Goal: Complete application form

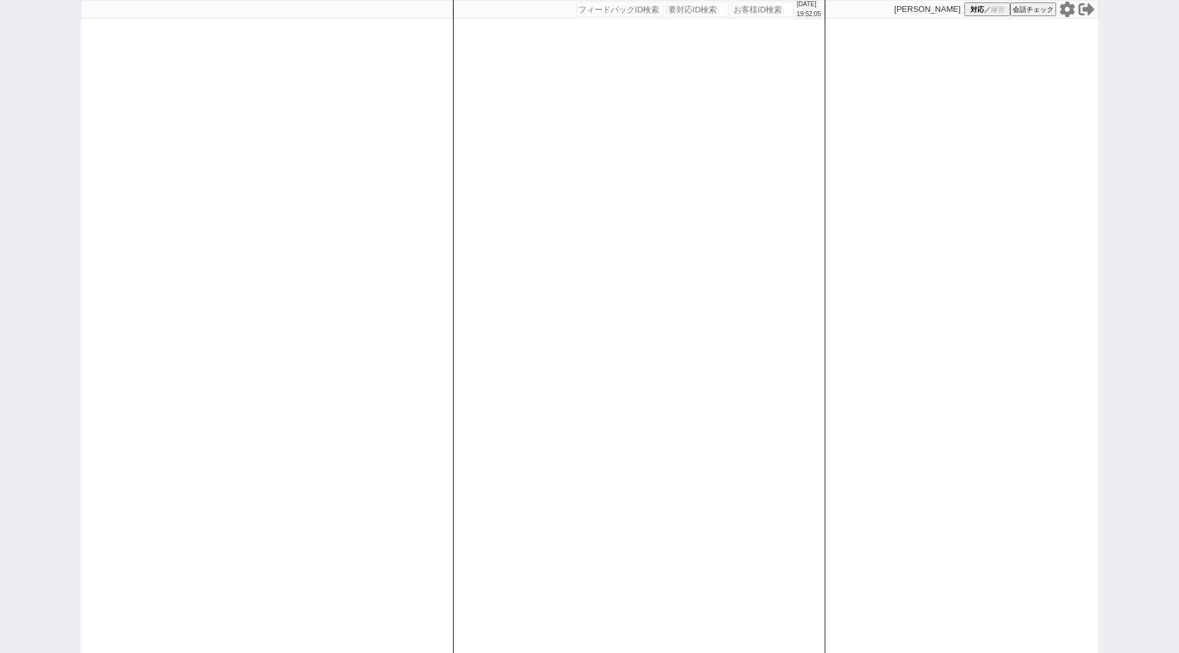
paste input "610971"
type input "610971"
select select "400"
select select
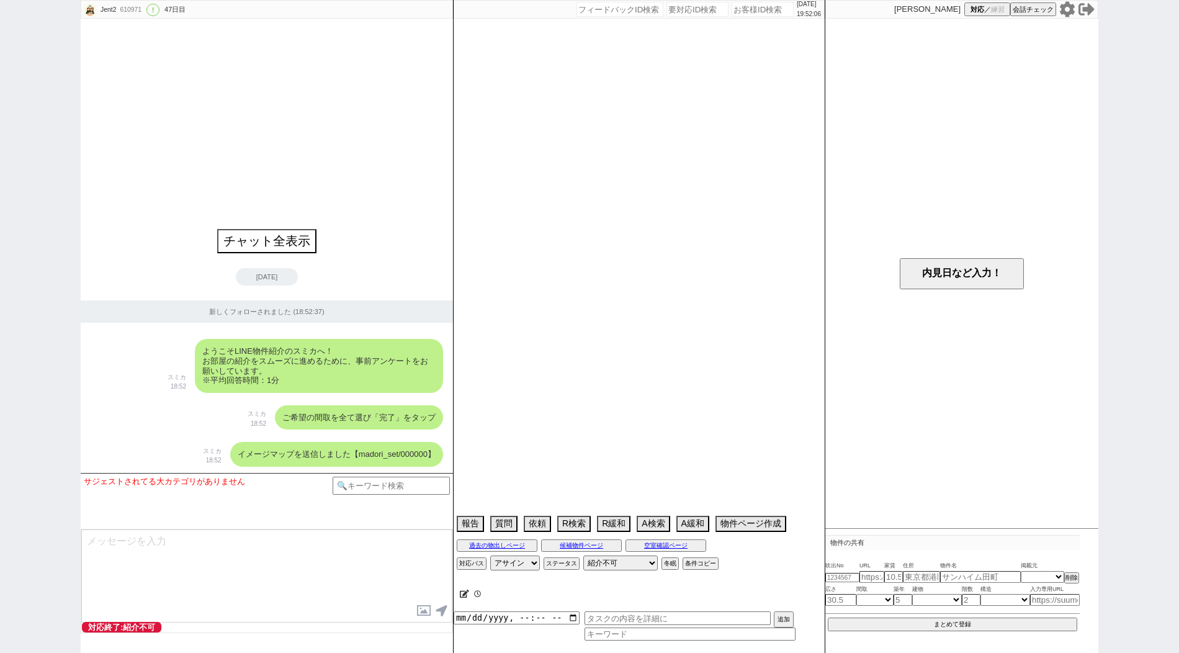
type textarea "アエラス御茶ノ水店"
select select "824"
select select "14"
select select "493"
select select "60"
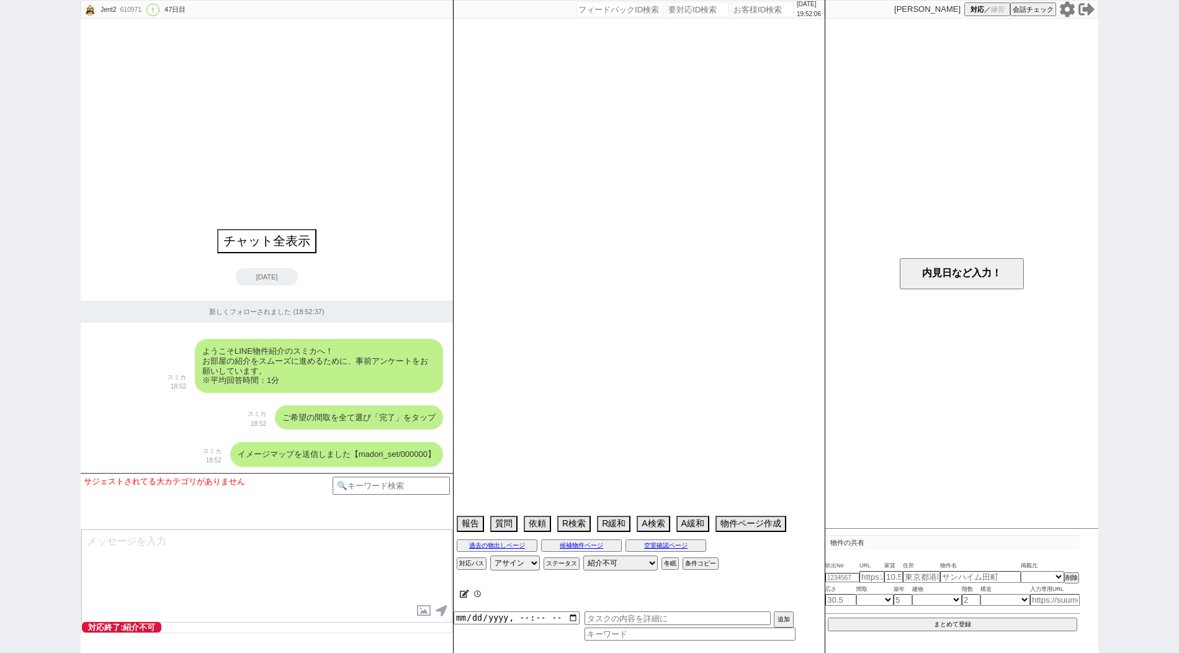
select select "1481"
select select "70"
select select "[DATE]"
select select "64"
select select "[DATE]"
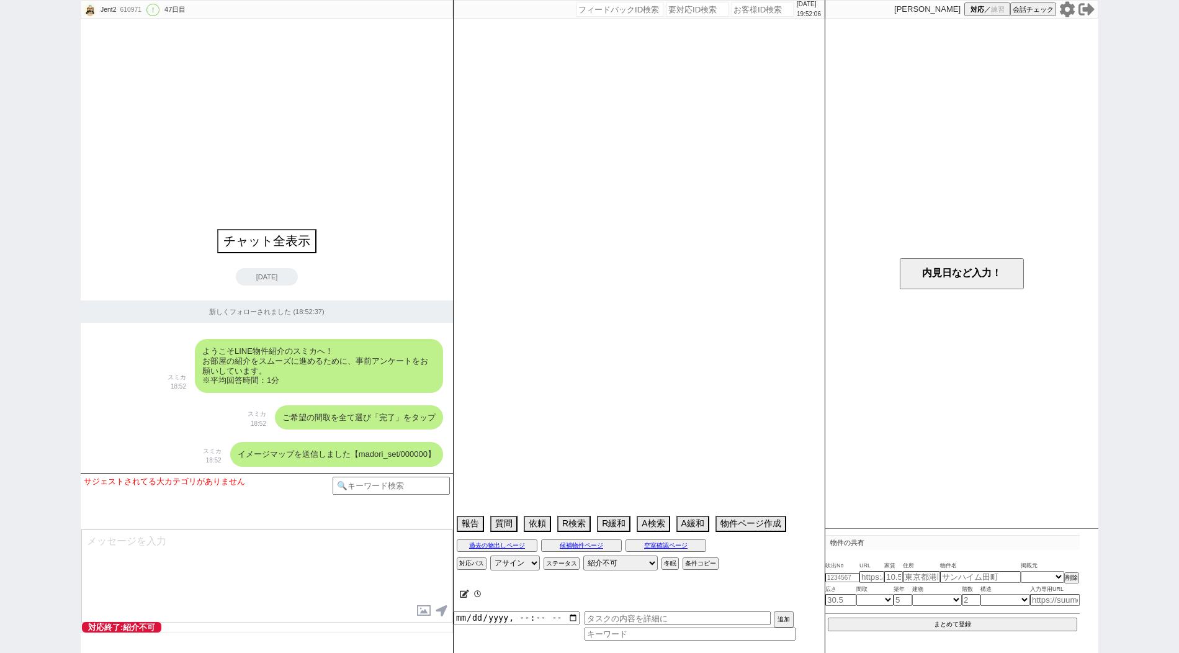
select select "71"
select select "[DATE]"
select select "62"
select select "[DATE]"
select select "75"
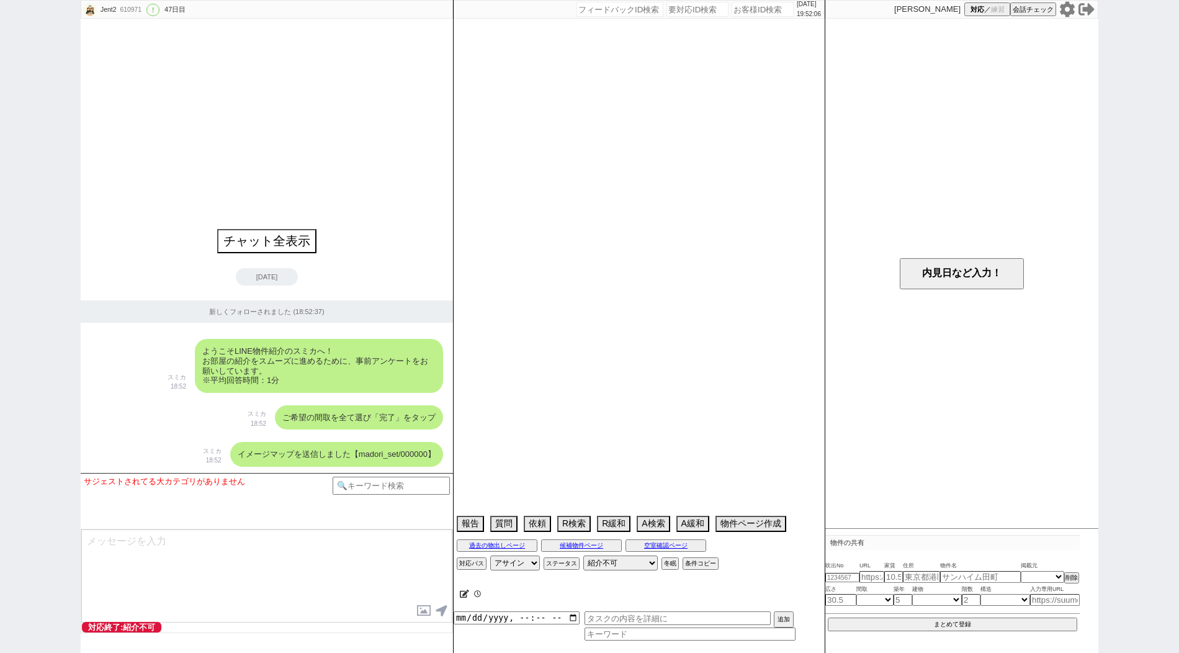
select select "[DATE]"
select select "59"
select select "[DATE]"
select select "29"
select select "63"
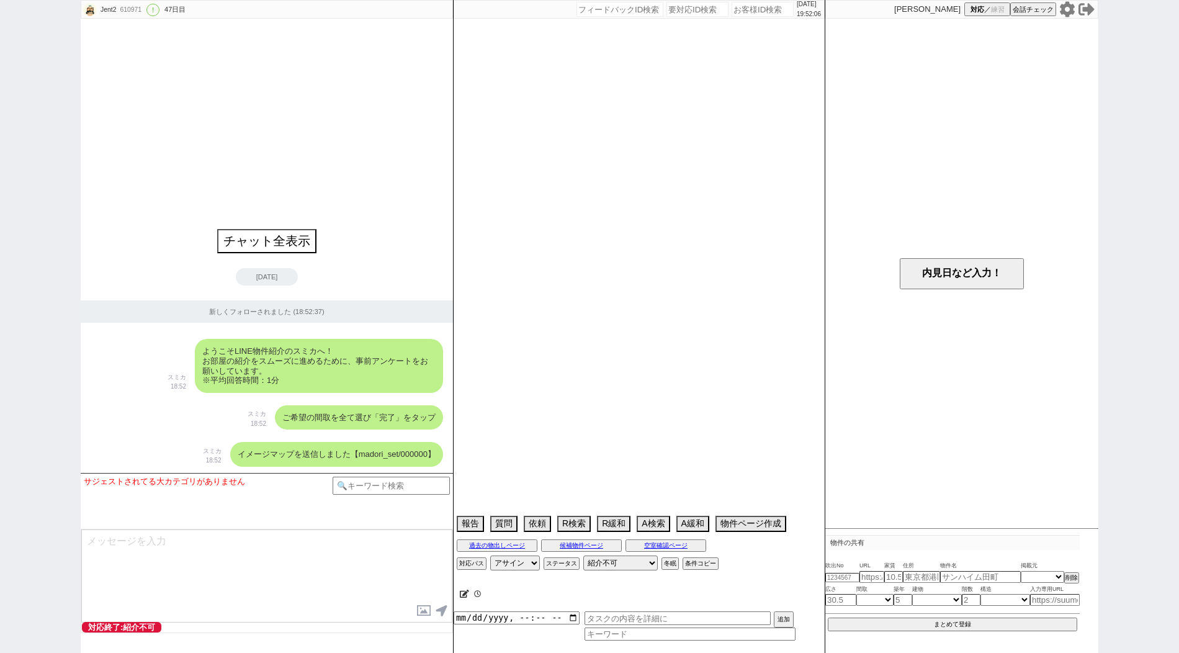
select select "[DATE]"
